Goal: Information Seeking & Learning: Find specific fact

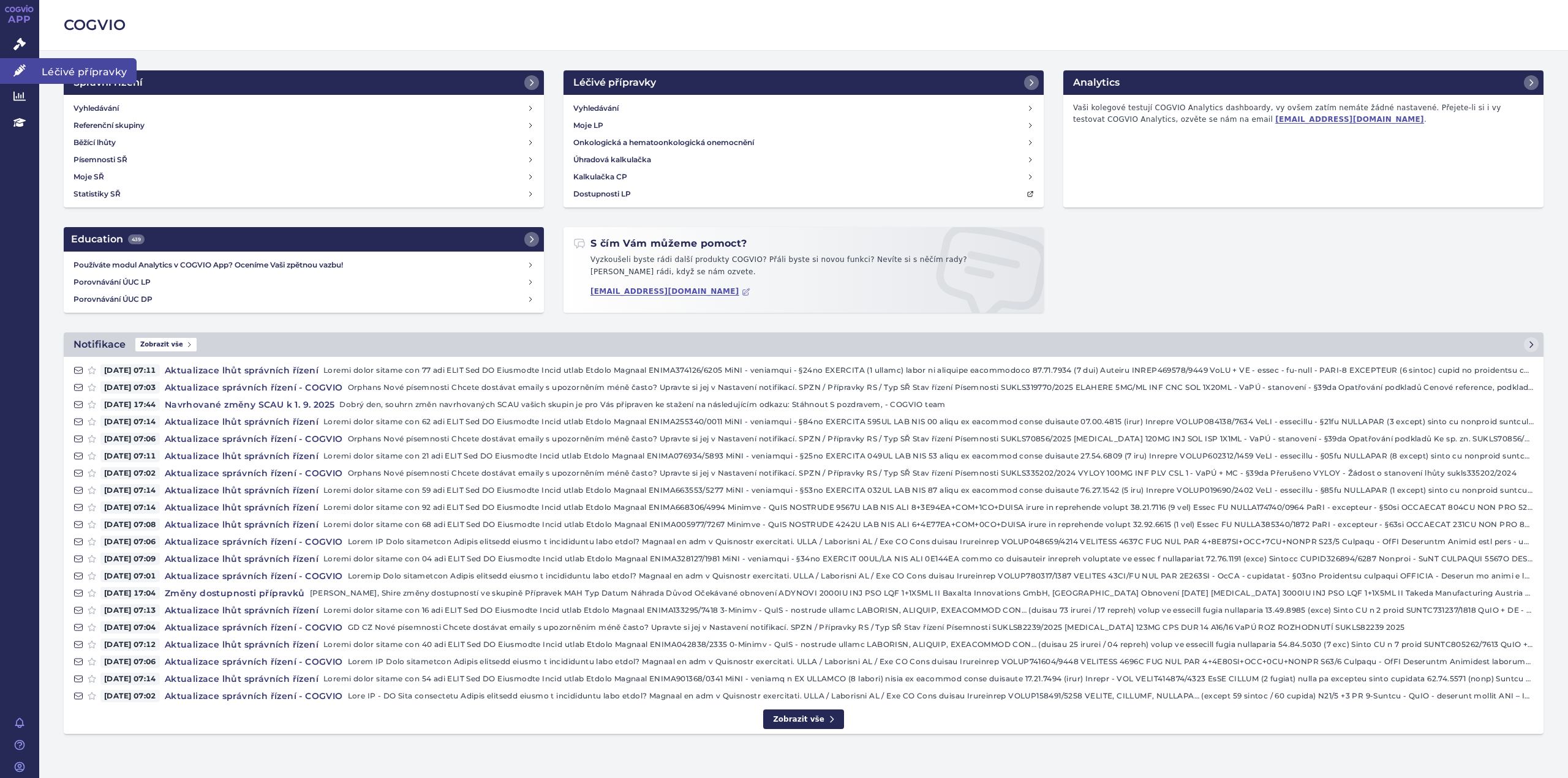
click at [26, 65] on link "Léčivé přípravky" at bounding box center [19, 71] width 39 height 26
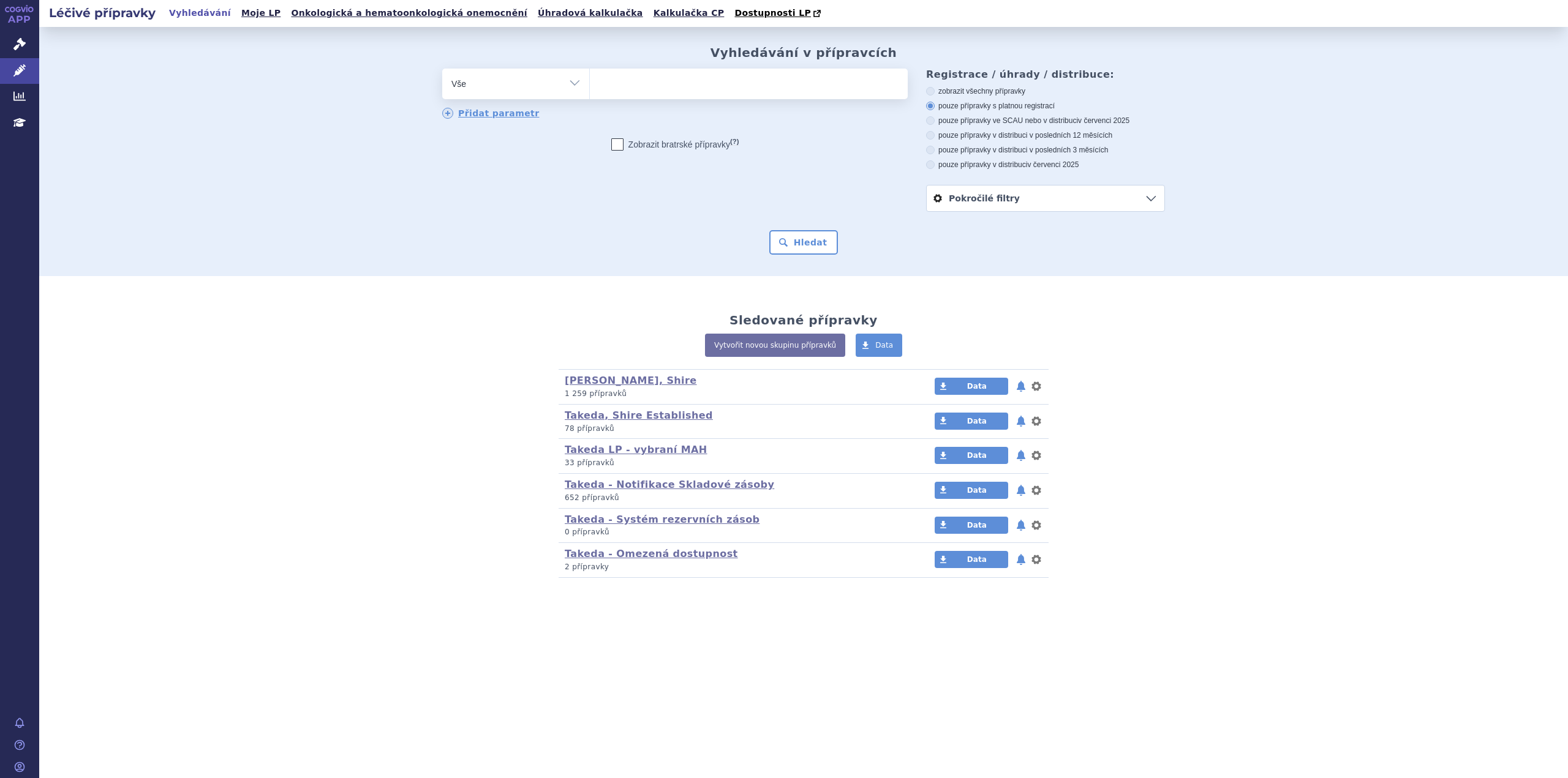
click at [632, 75] on ul at bounding box center [749, 81] width 318 height 26
click at [590, 75] on select at bounding box center [589, 83] width 1 height 31
type input "AD"
type input "ADY"
type input "ADYNO"
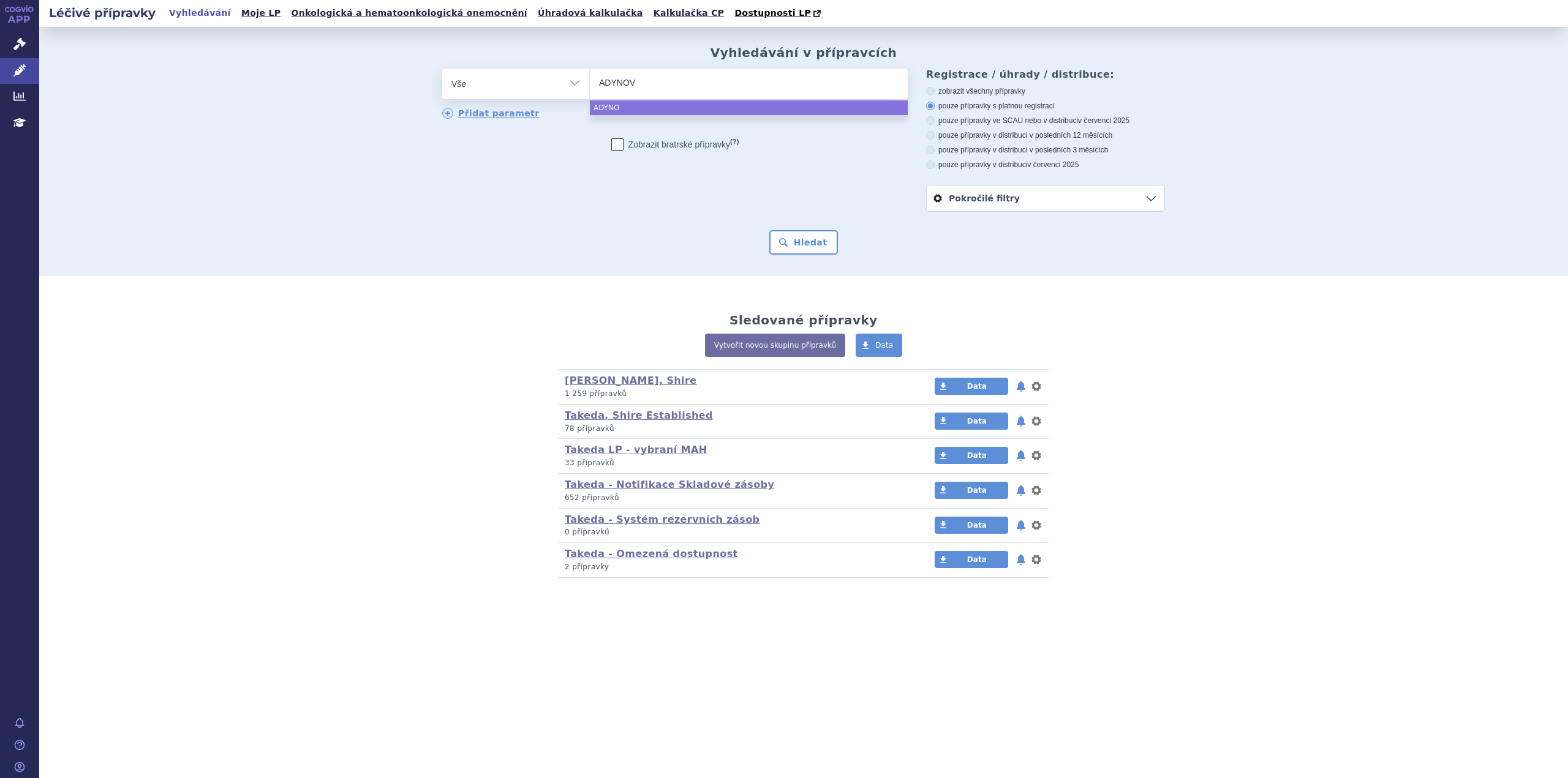
type input "ADYNOVI"
select select "ADYNOVI"
click at [791, 248] on button "Hledat" at bounding box center [804, 243] width 69 height 24
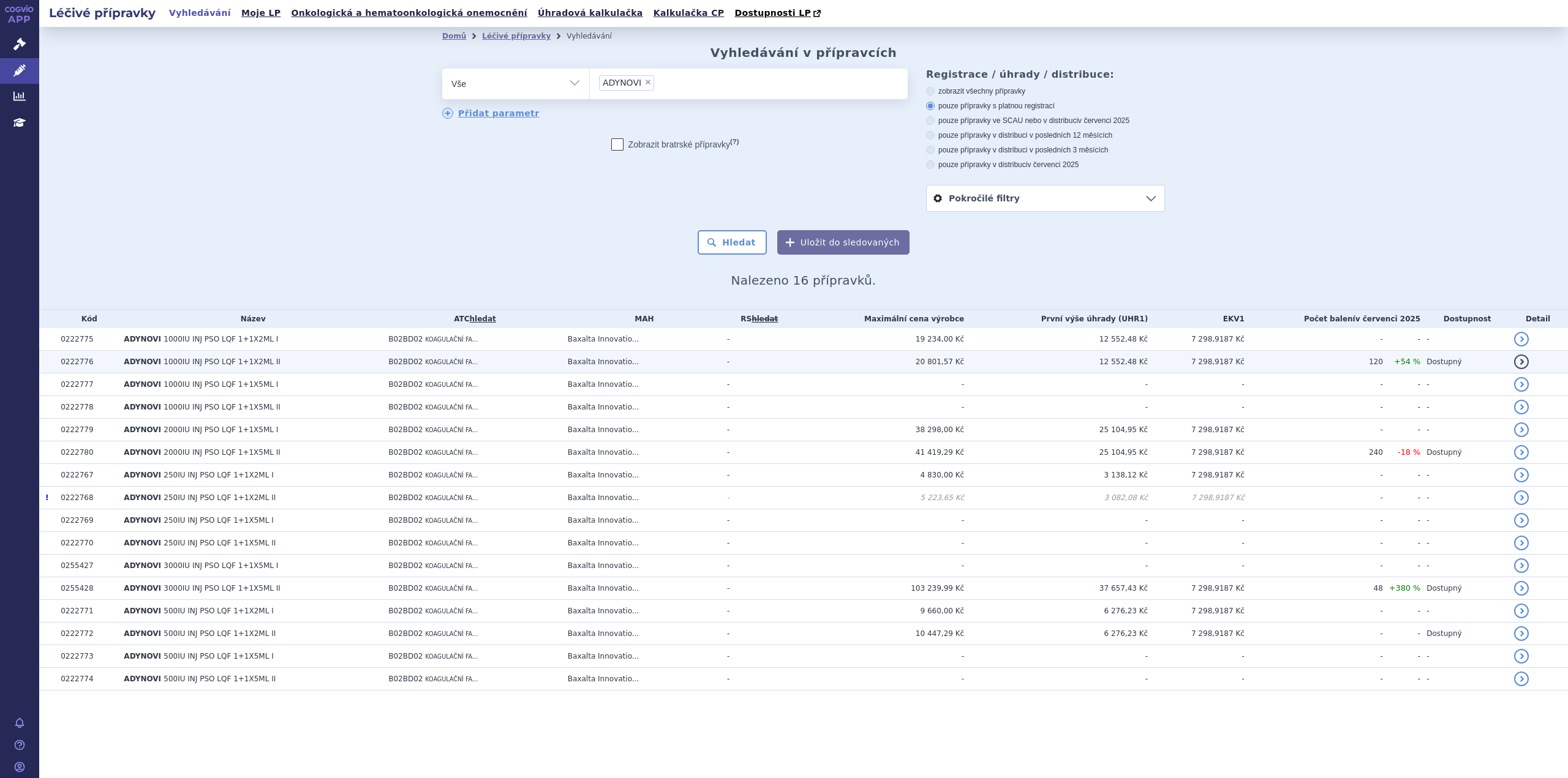
click at [792, 358] on td "-" at bounding box center [756, 362] width 71 height 22
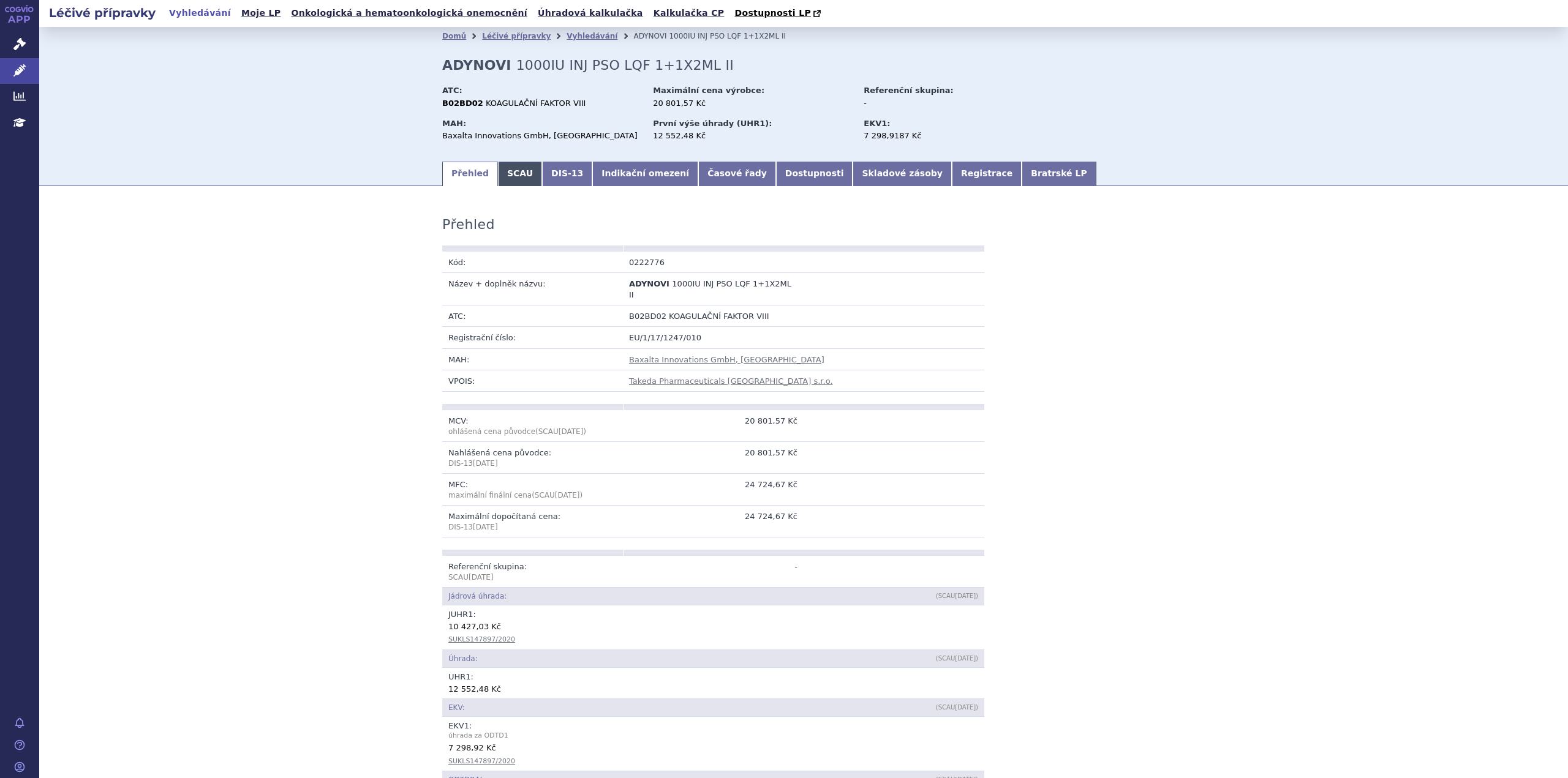
click at [512, 182] on link "SCAU" at bounding box center [520, 174] width 44 height 24
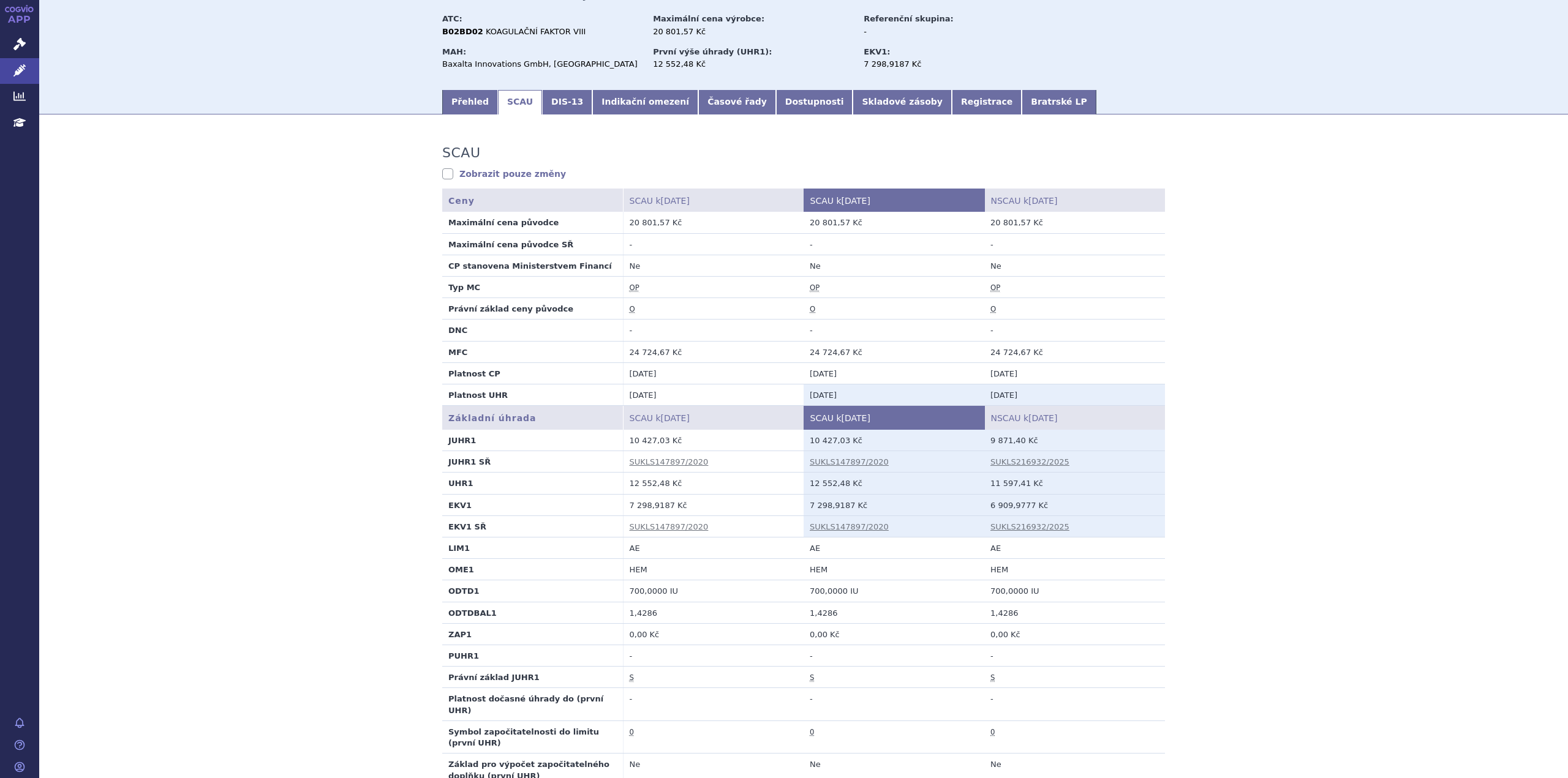
scroll to position [123, 0]
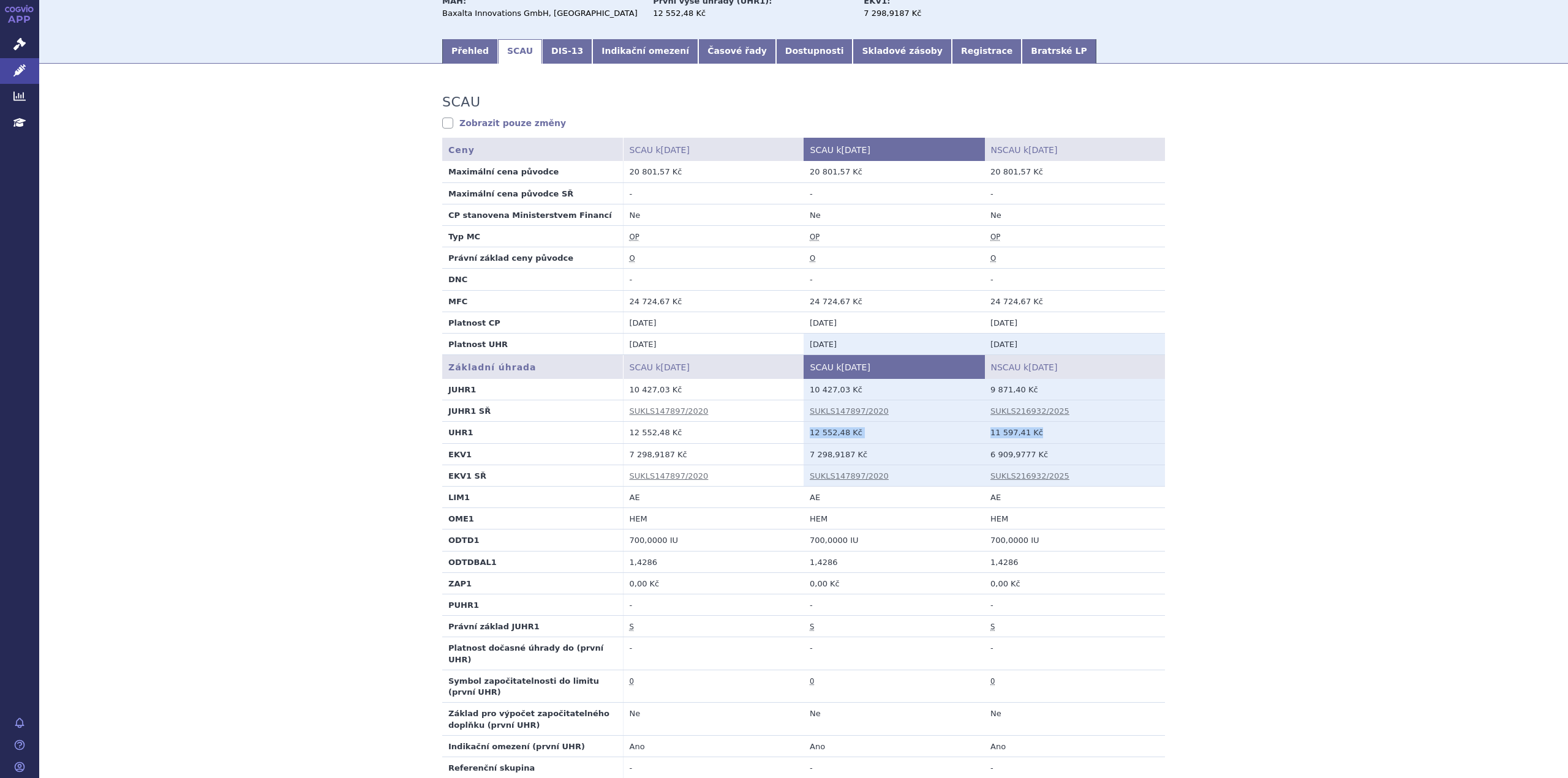
drag, startPoint x: 805, startPoint y: 433, endPoint x: 1044, endPoint y: 431, distance: 239.0
click at [1044, 431] on tr "UHR1 12 552,48 Kč 12 552,48 Kč 11 597,41 Kč" at bounding box center [804, 433] width 723 height 22
click at [1046, 431] on td "11 597,41 Kč" at bounding box center [1074, 433] width 181 height 22
drag, startPoint x: 889, startPoint y: 444, endPoint x: 817, endPoint y: 435, distance: 72.6
click at [817, 435] on tbody "JUHR1 10 427,03 Kč 10 427,03 Kč 9 871,40 Kč JUHR1 SŘ SUKLS147897/2020 SUKLS1478…" at bounding box center [804, 672] width 723 height 587
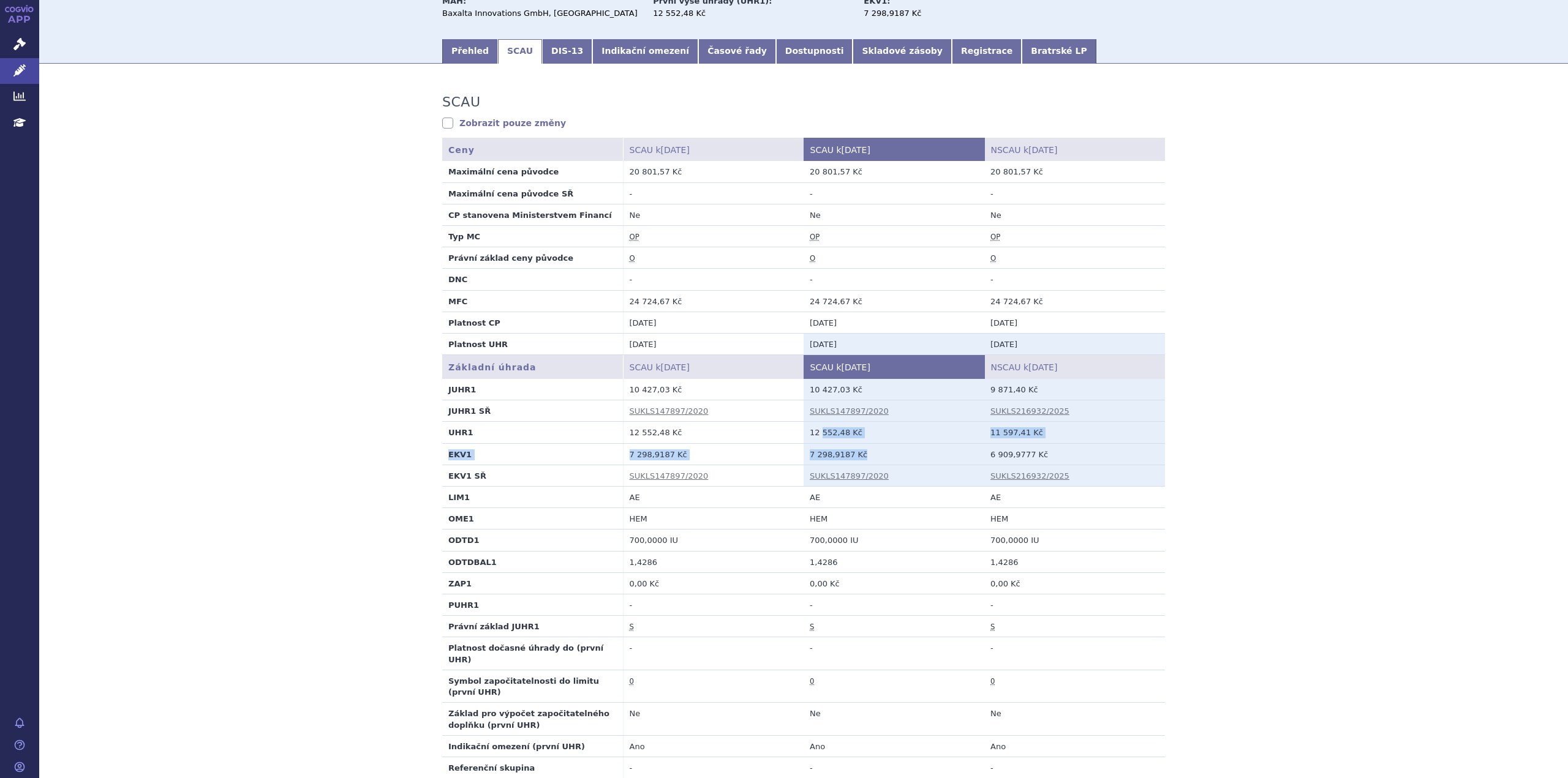
click at [876, 440] on td "12 552,48 Kč" at bounding box center [894, 433] width 181 height 22
drag, startPoint x: 856, startPoint y: 434, endPoint x: 806, endPoint y: 436, distance: 50.0
click at [806, 436] on td "12 552,48 Kč" at bounding box center [894, 433] width 181 height 22
copy td "12 552,48 Kč"
drag, startPoint x: 911, startPoint y: 424, endPoint x: 889, endPoint y: 424, distance: 22.0
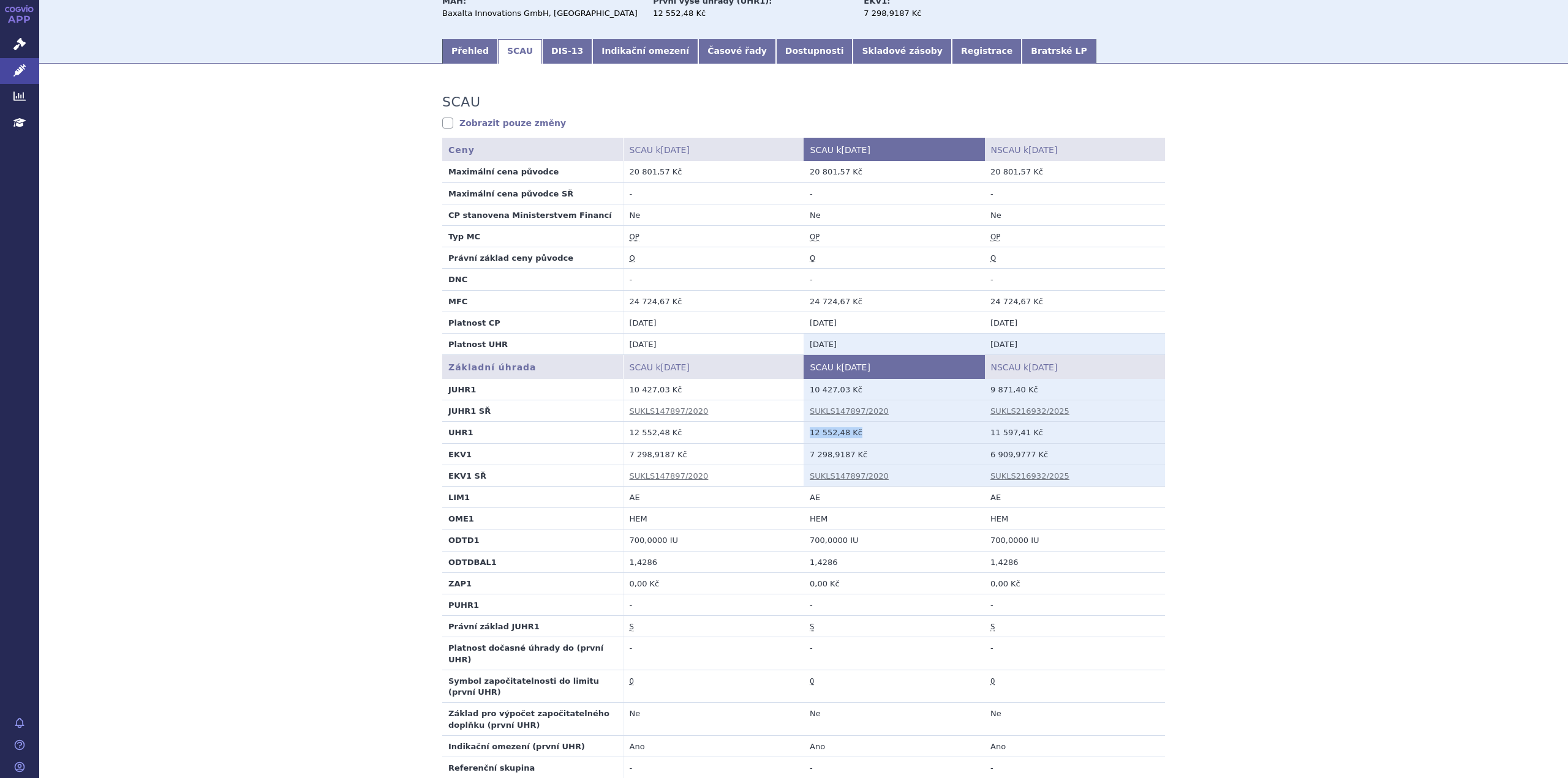
click at [911, 424] on td "12 552,48 Kč" at bounding box center [894, 433] width 181 height 22
click at [843, 427] on td "12 552,48 Kč" at bounding box center [894, 433] width 181 height 22
drag, startPoint x: 807, startPoint y: 436, endPoint x: 838, endPoint y: 434, distance: 31.1
click at [838, 434] on td "12 552,48 Kč" at bounding box center [894, 433] width 181 height 22
copy td "12 552,48"
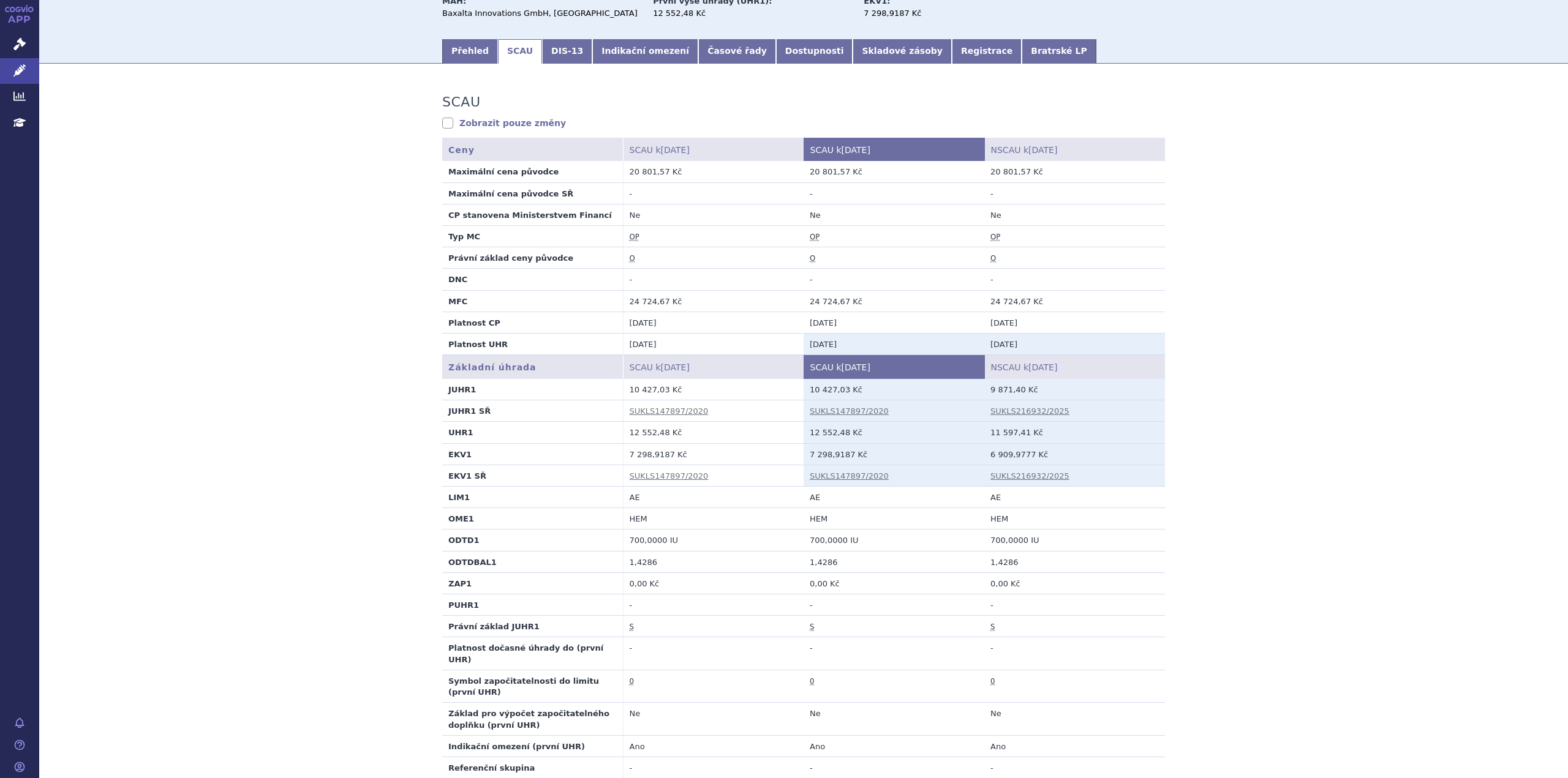
click at [986, 451] on td "6 909,9777 Kč" at bounding box center [1074, 454] width 181 height 22
drag, startPoint x: 986, startPoint y: 434, endPoint x: 1018, endPoint y: 435, distance: 32.0
click at [1018, 435] on td "11 597,41 Kč" at bounding box center [1074, 433] width 181 height 22
copy td "11 597,41"
click at [930, 427] on td "12 552,48 Kč" at bounding box center [894, 433] width 181 height 22
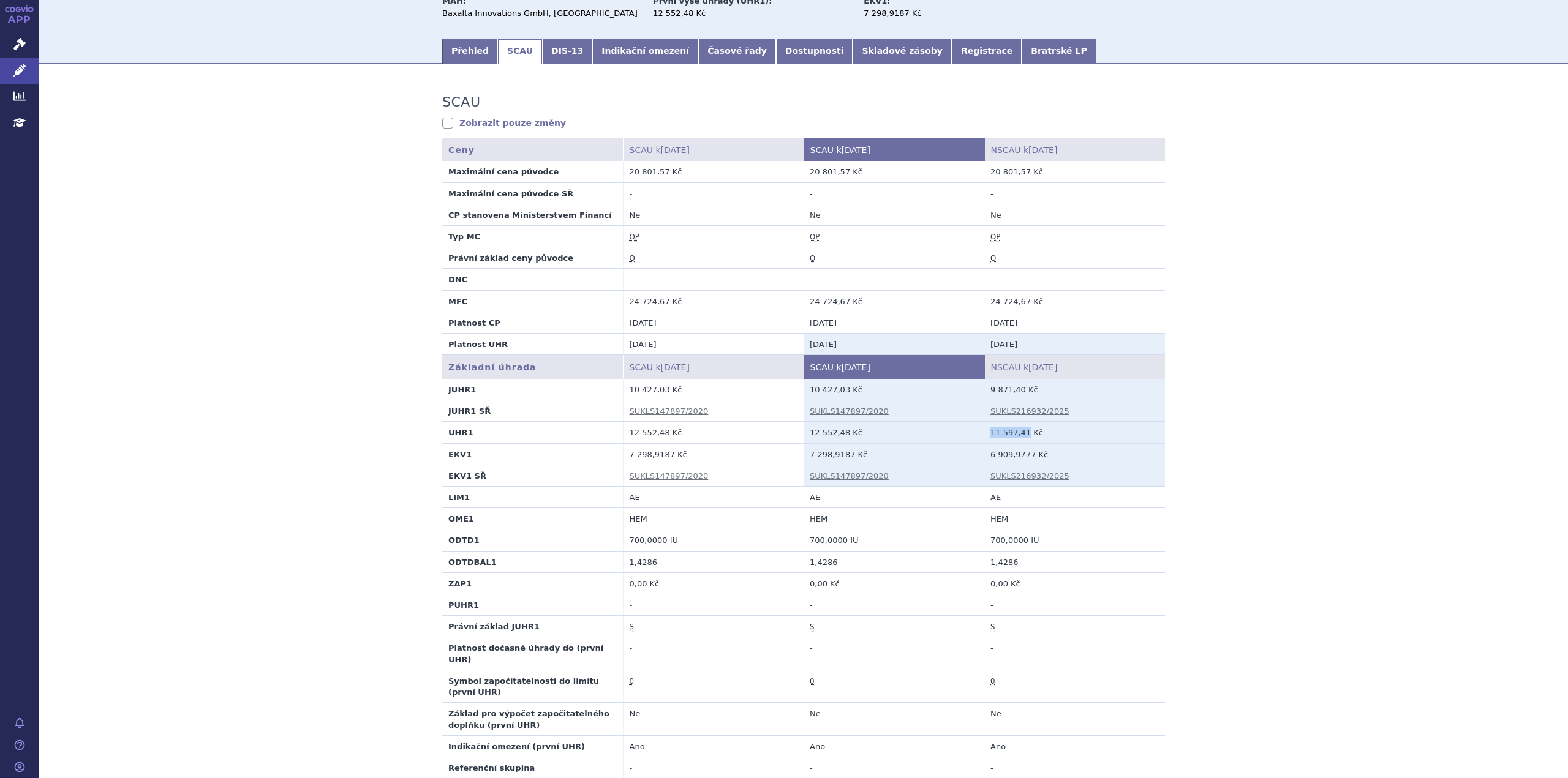
drag, startPoint x: 1018, startPoint y: 434, endPoint x: 986, endPoint y: 433, distance: 32.0
click at [986, 433] on td "11 597,41 Kč" at bounding box center [1074, 433] width 181 height 22
copy td "11 597,41"
drag, startPoint x: 806, startPoint y: 437, endPoint x: 839, endPoint y: 435, distance: 33.1
click at [839, 435] on td "12 552,48 Kč" at bounding box center [894, 433] width 181 height 22
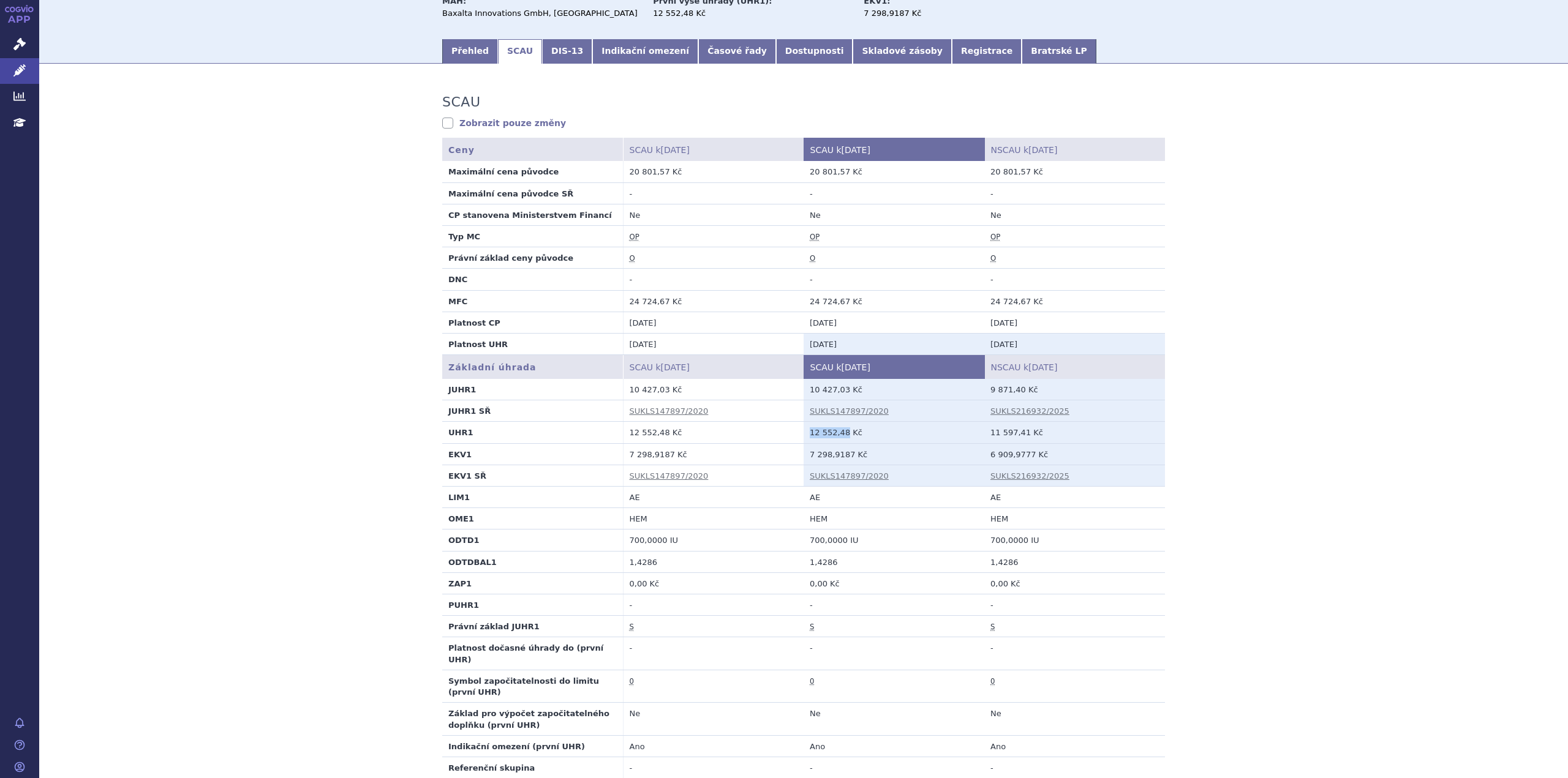
copy td "12 552,48"
click at [356, 473] on div "SCAU Zobrazit pouze změny SCAU údaje se nezměnily. Ceny SCAU k 01.07.2025 SCAU …" at bounding box center [803, 783] width 1528 height 1414
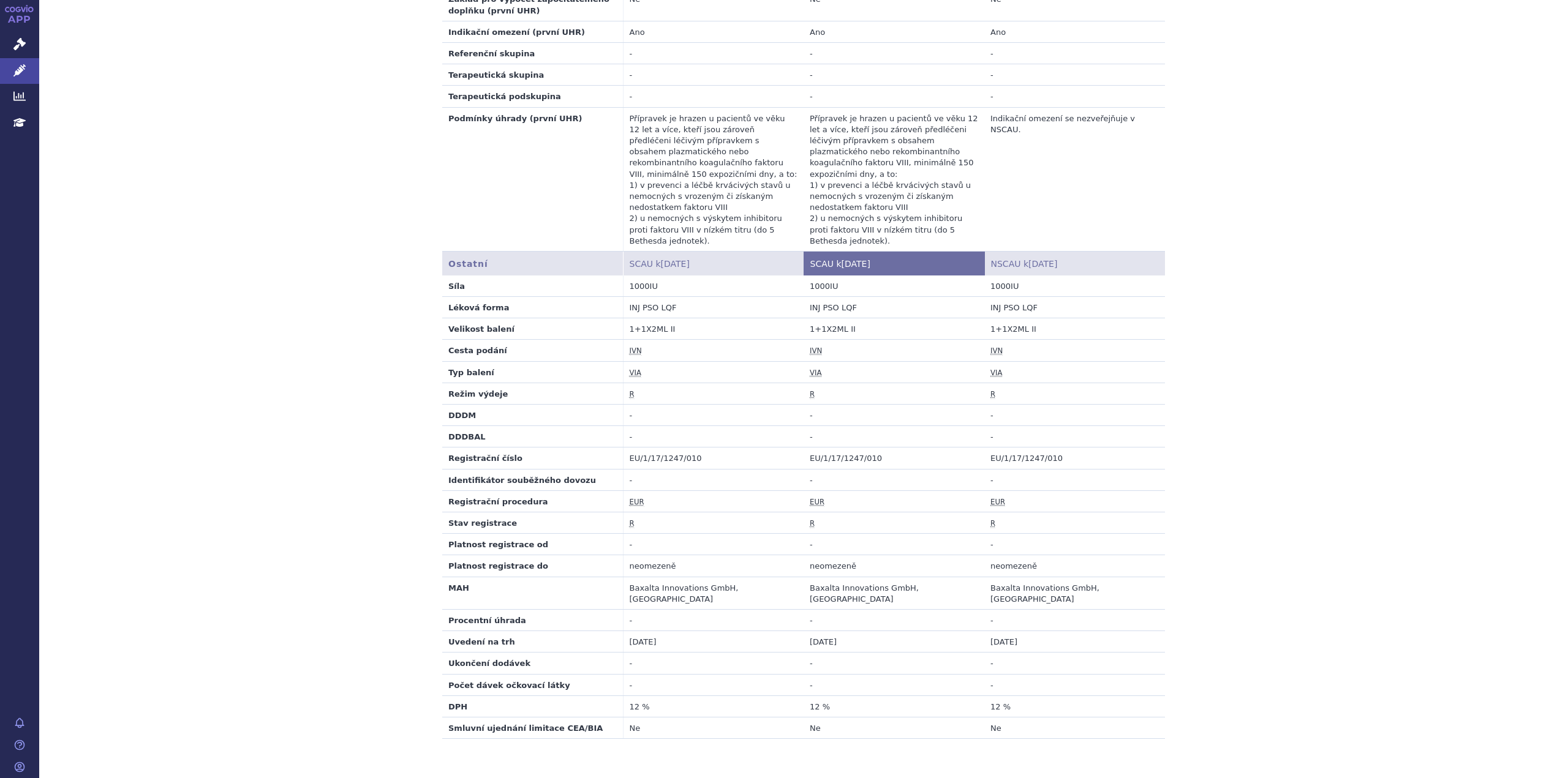
scroll to position [851, 0]
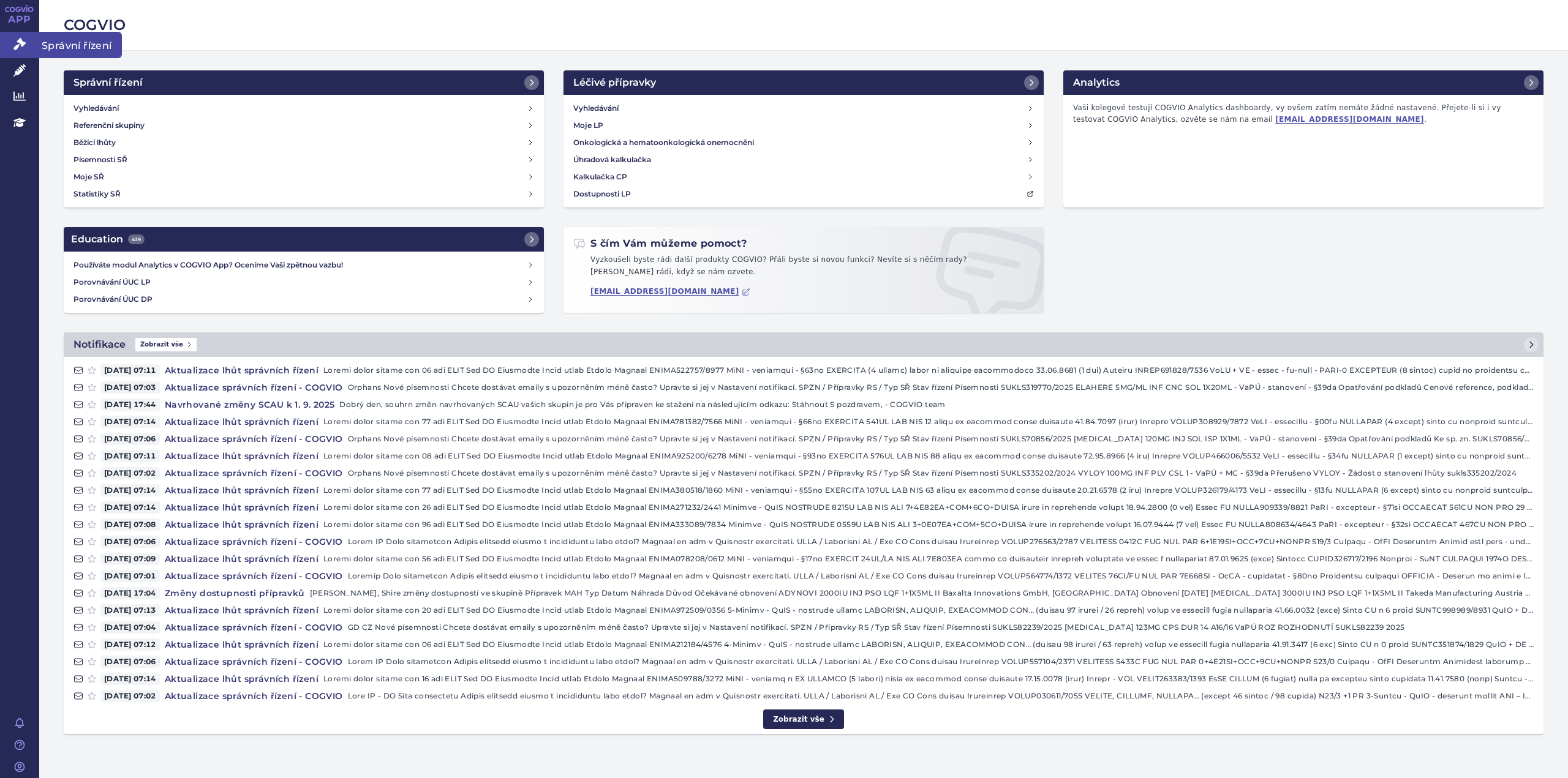
click at [20, 49] on icon at bounding box center [19, 43] width 12 height 12
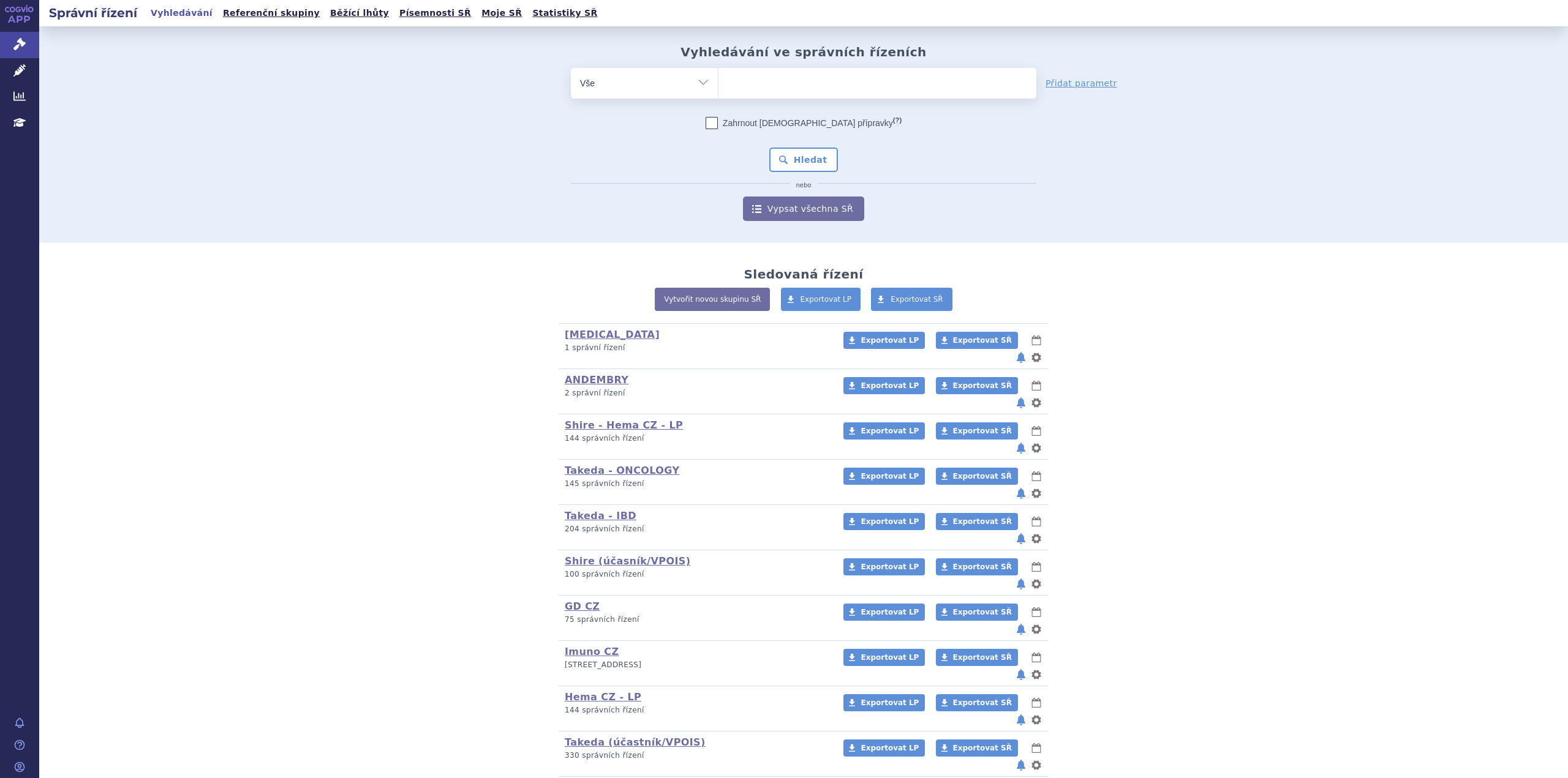
click at [744, 77] on ul at bounding box center [877, 80] width 318 height 26
click at [718, 77] on select at bounding box center [718, 83] width 1 height 31
paste input "SUKLS90985/2025"
type input "SUKLS90985/2025"
select select "SUKLS90985/2025"
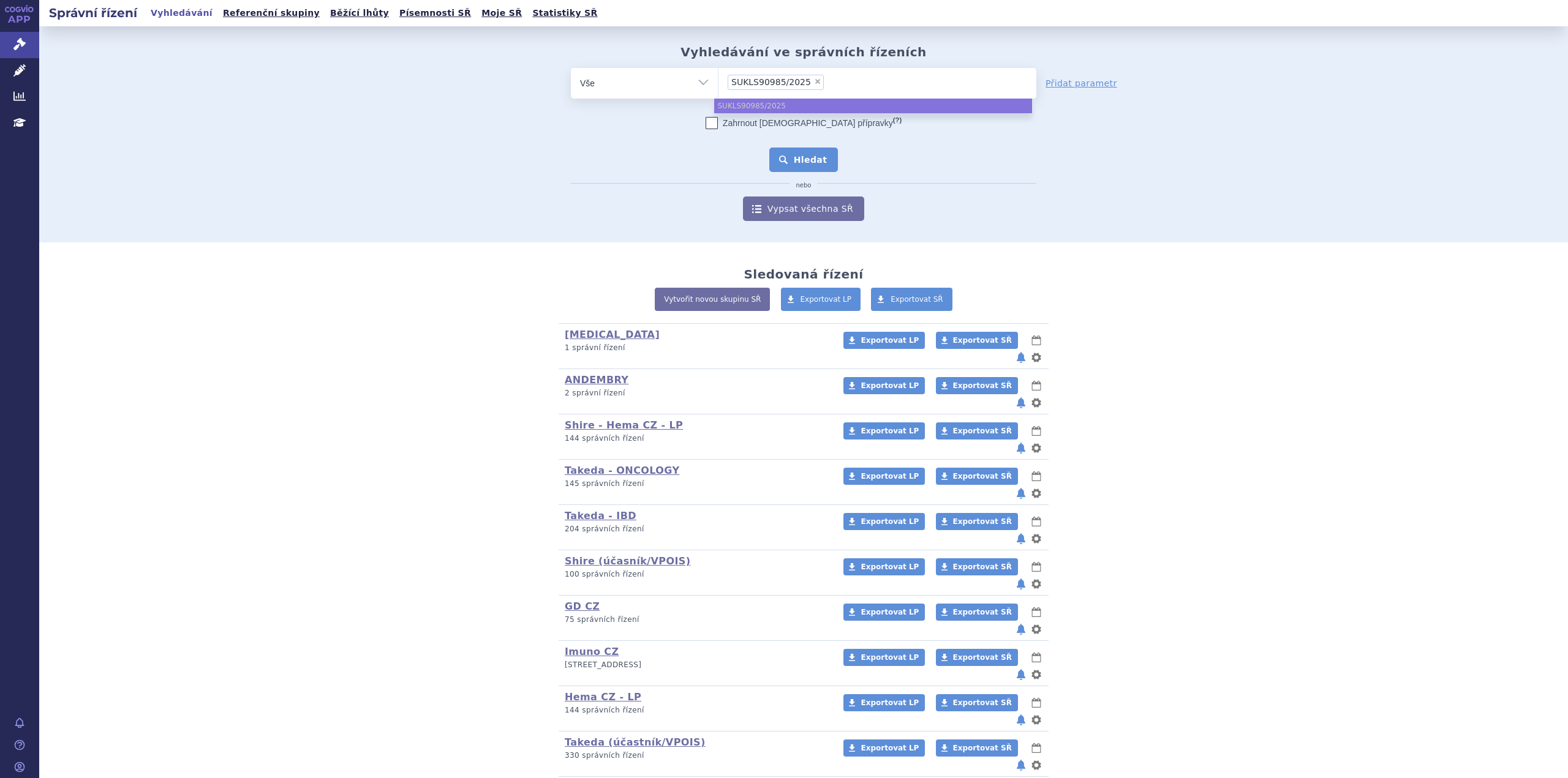
click at [792, 157] on button "Hledat" at bounding box center [804, 160] width 69 height 24
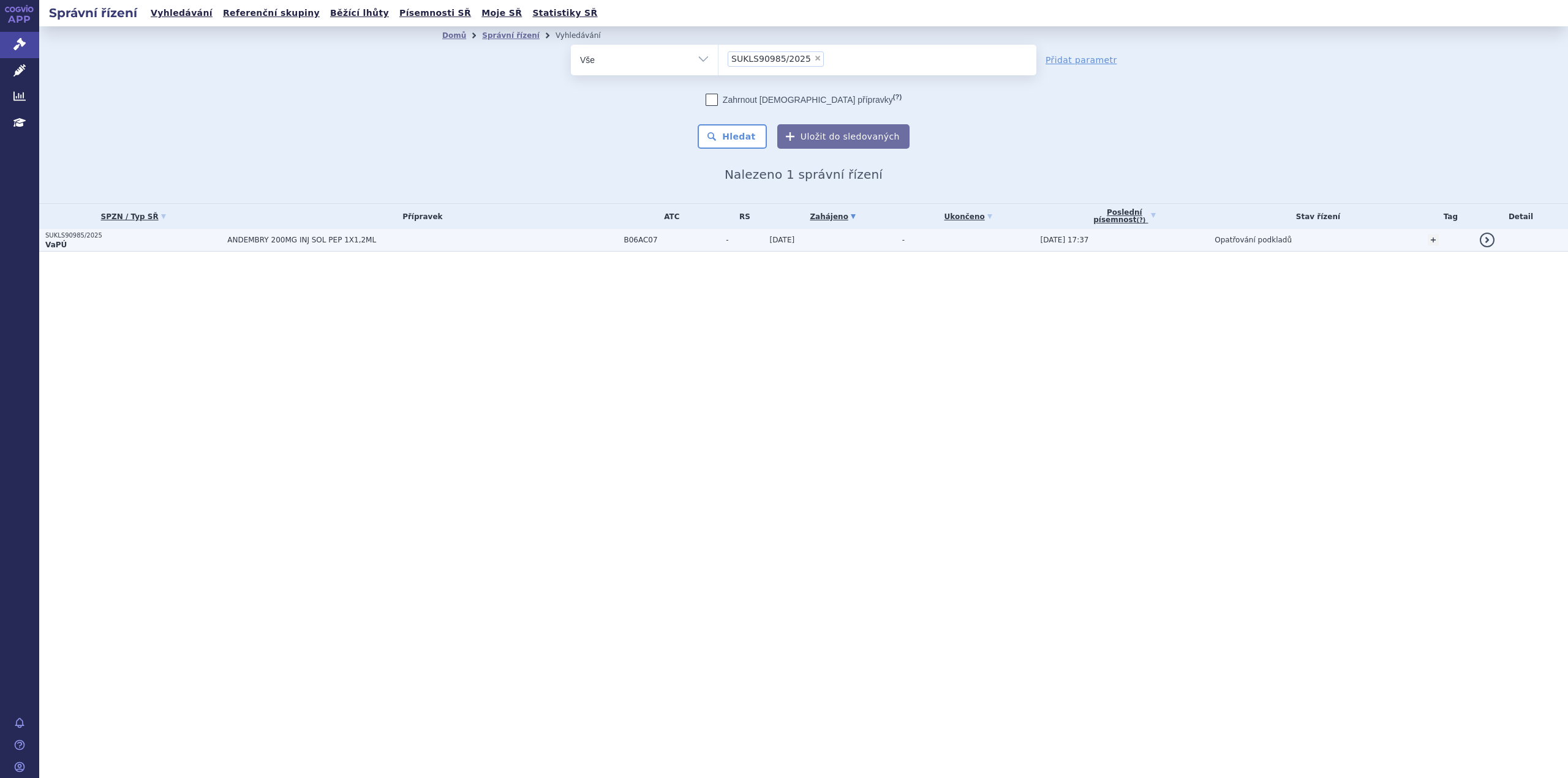
click at [432, 238] on span "ANDEMBRY 200MG INJ SOL PEP 1X1,2ML" at bounding box center [381, 239] width 306 height 8
